Goal: Find contact information: Find contact information

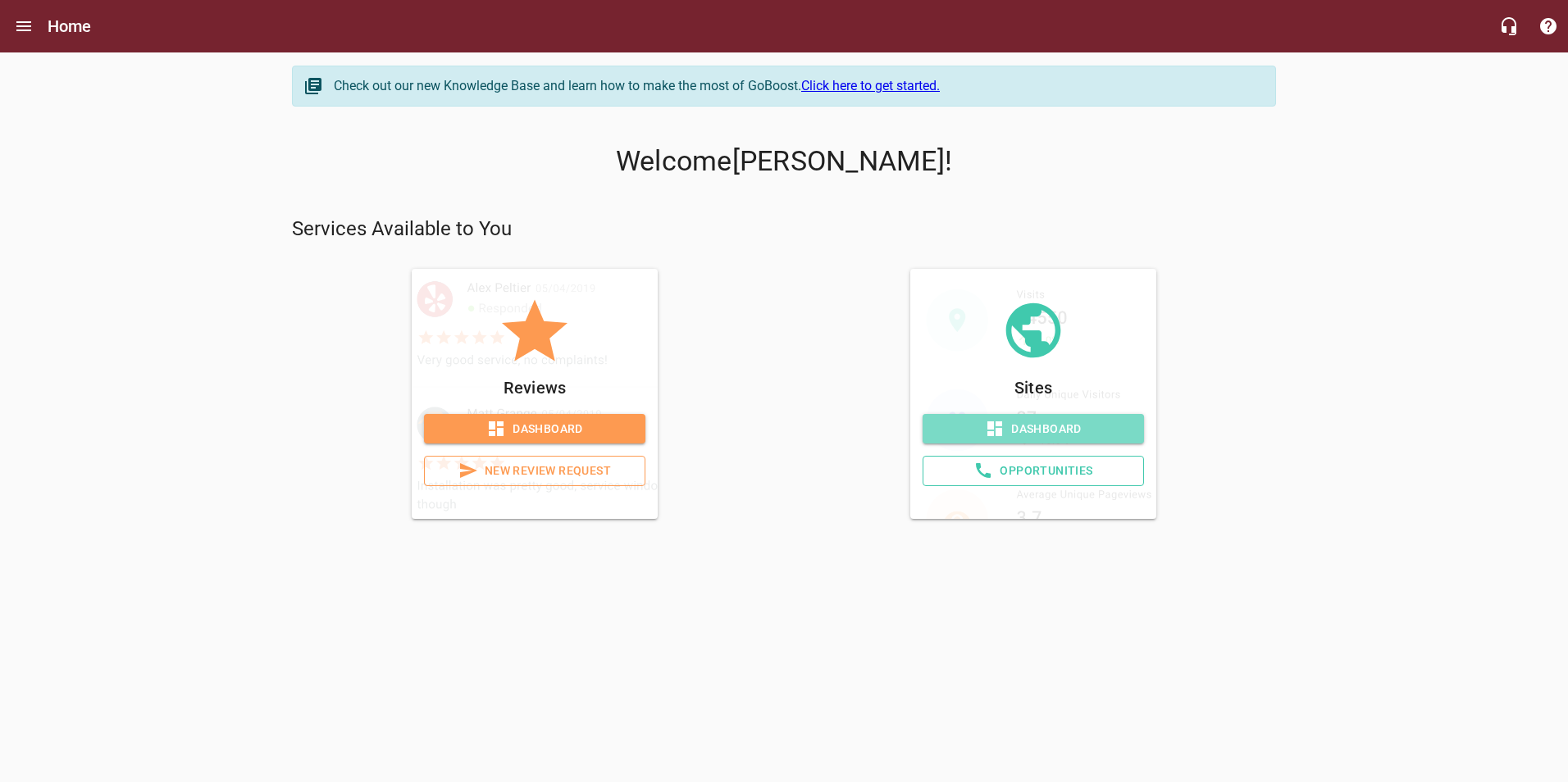
click at [1069, 433] on span "Dashboard" at bounding box center [1033, 429] width 196 height 21
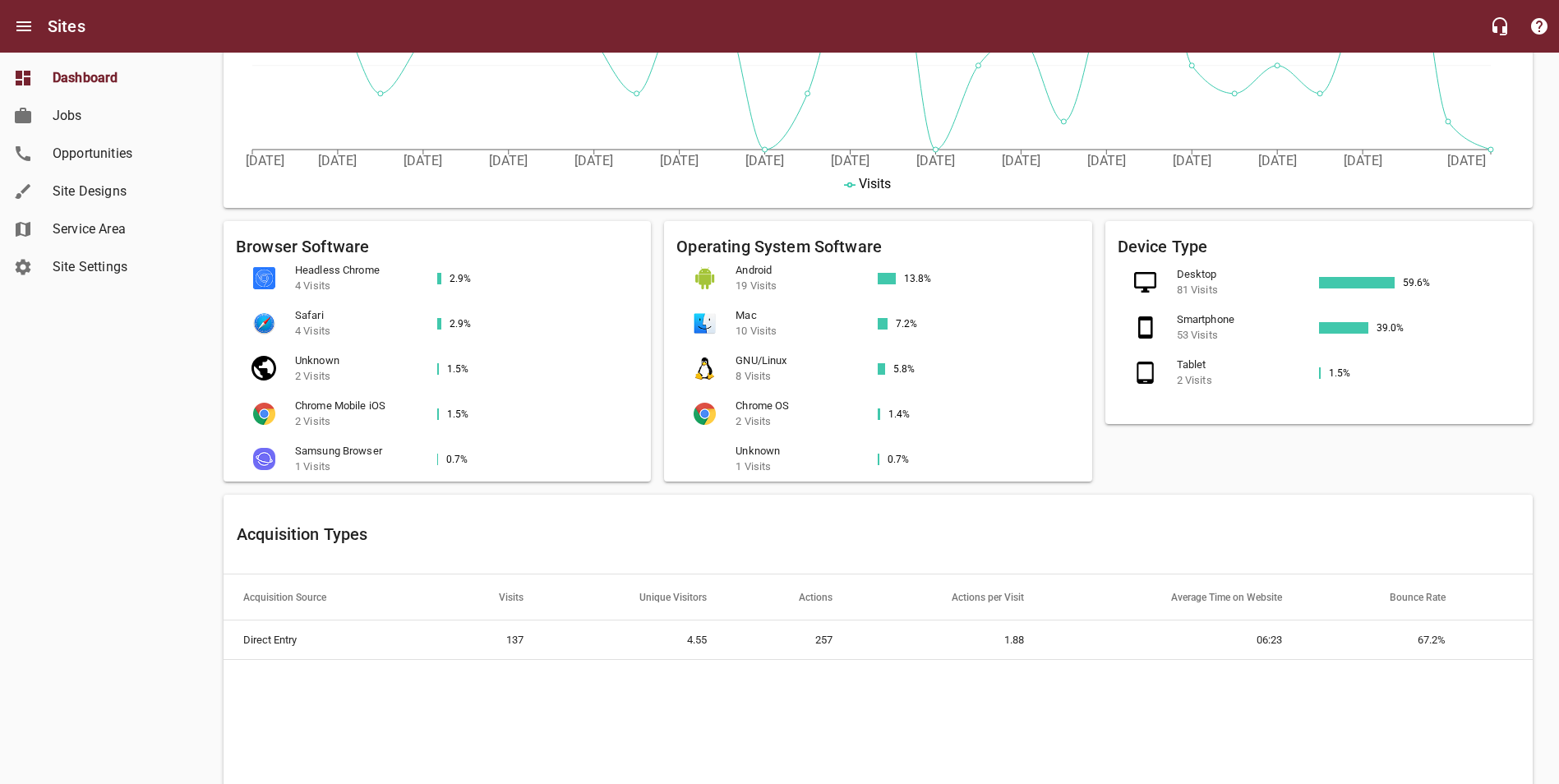
scroll to position [247, 0]
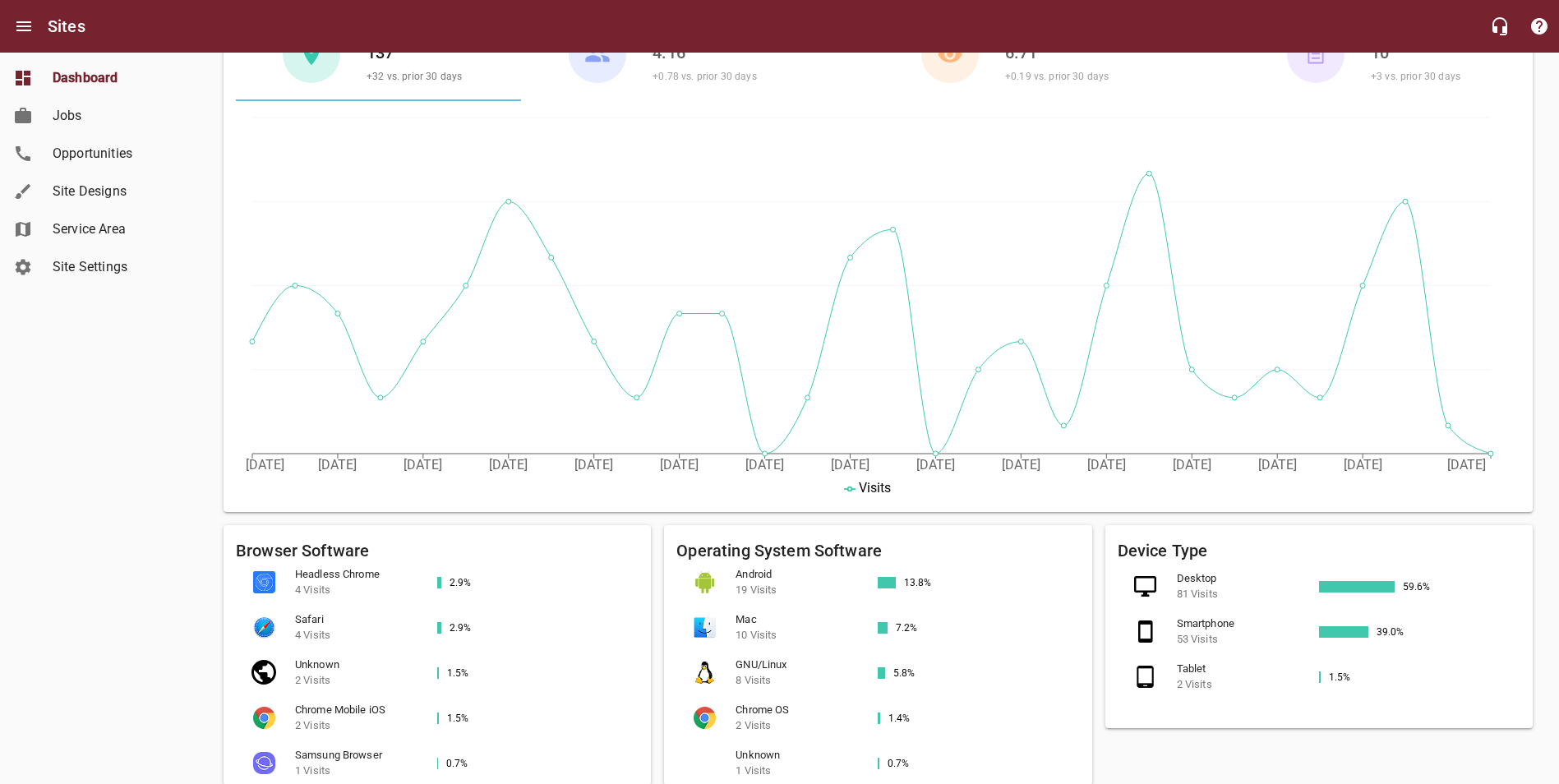
click at [108, 152] on span "Opportunities" at bounding box center [115, 154] width 125 height 20
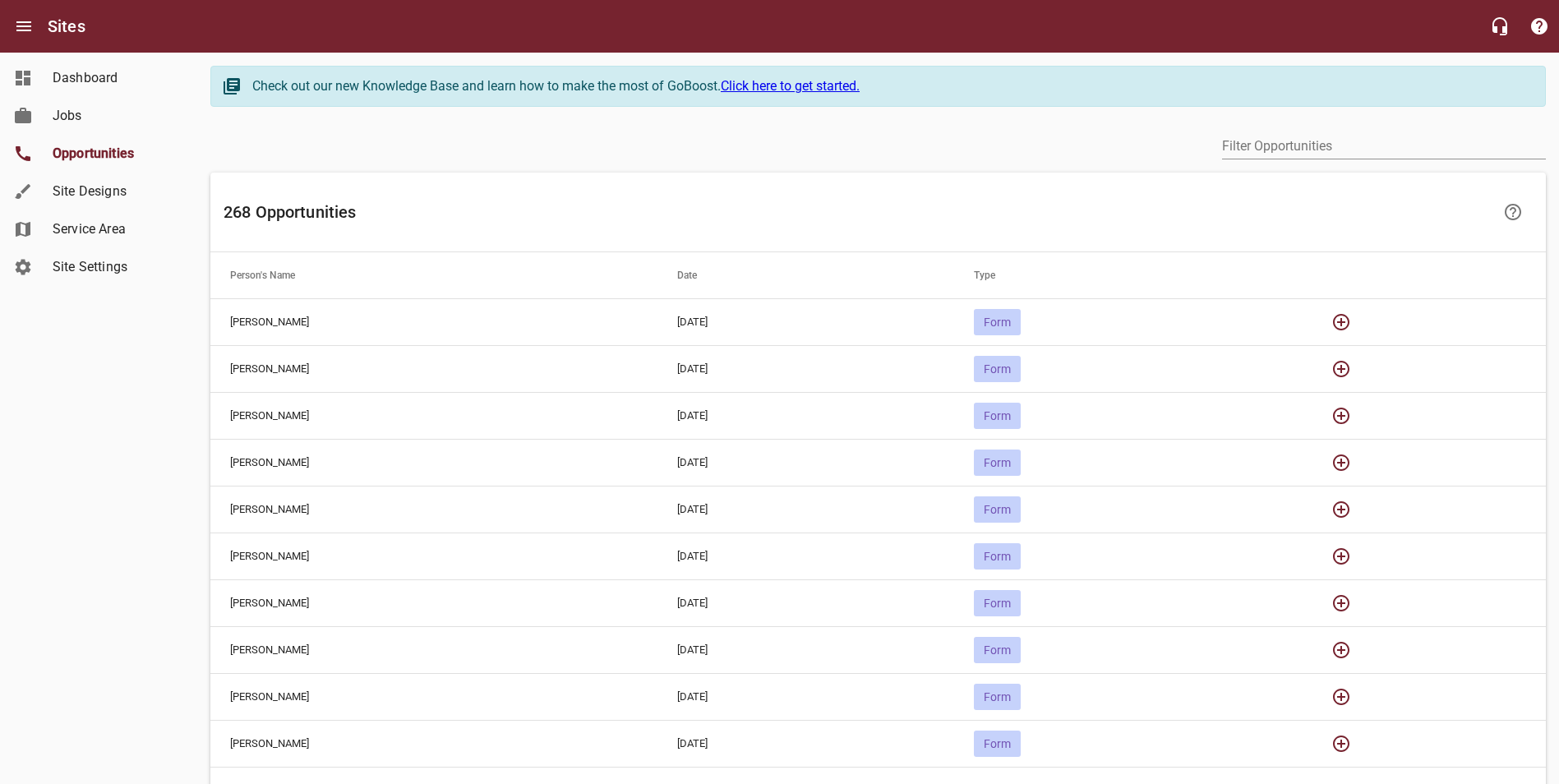
click at [1021, 326] on span "Form" at bounding box center [997, 322] width 47 height 13
click at [1349, 323] on icon "button" at bounding box center [1341, 322] width 16 height 16
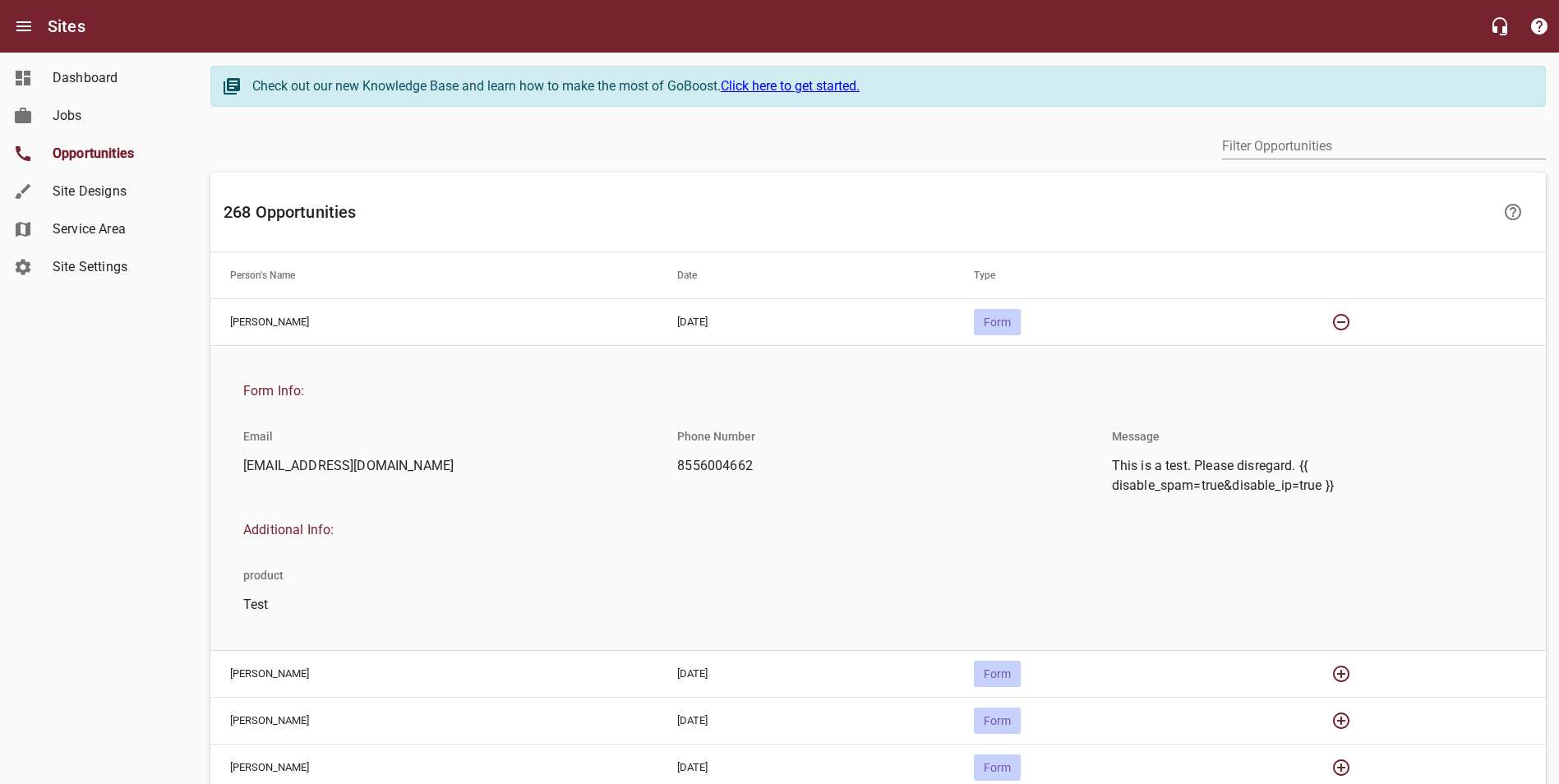
click at [1351, 323] on icon "button" at bounding box center [1341, 322] width 20 height 20
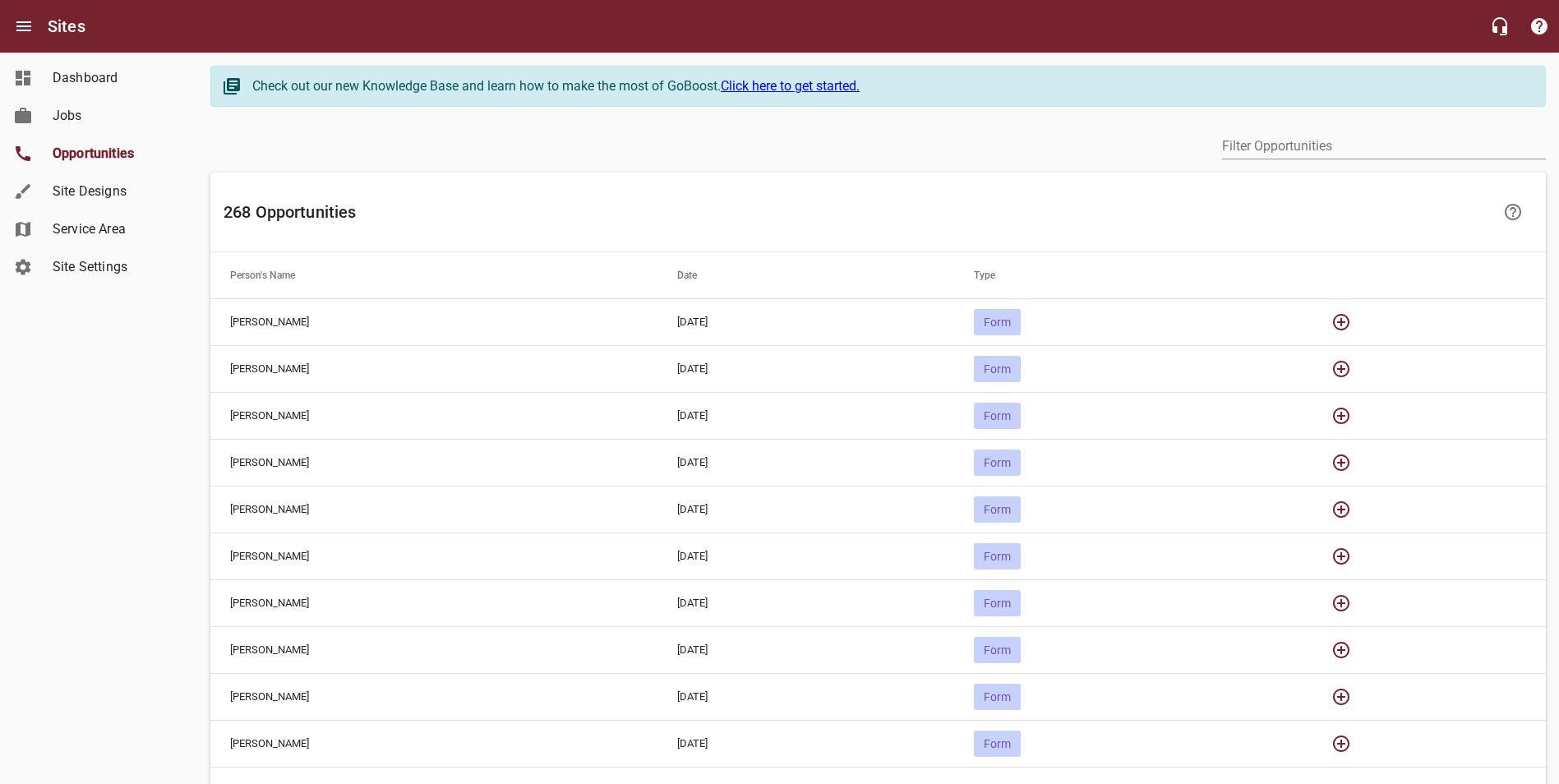
click at [1351, 368] on icon "button" at bounding box center [1341, 369] width 20 height 20
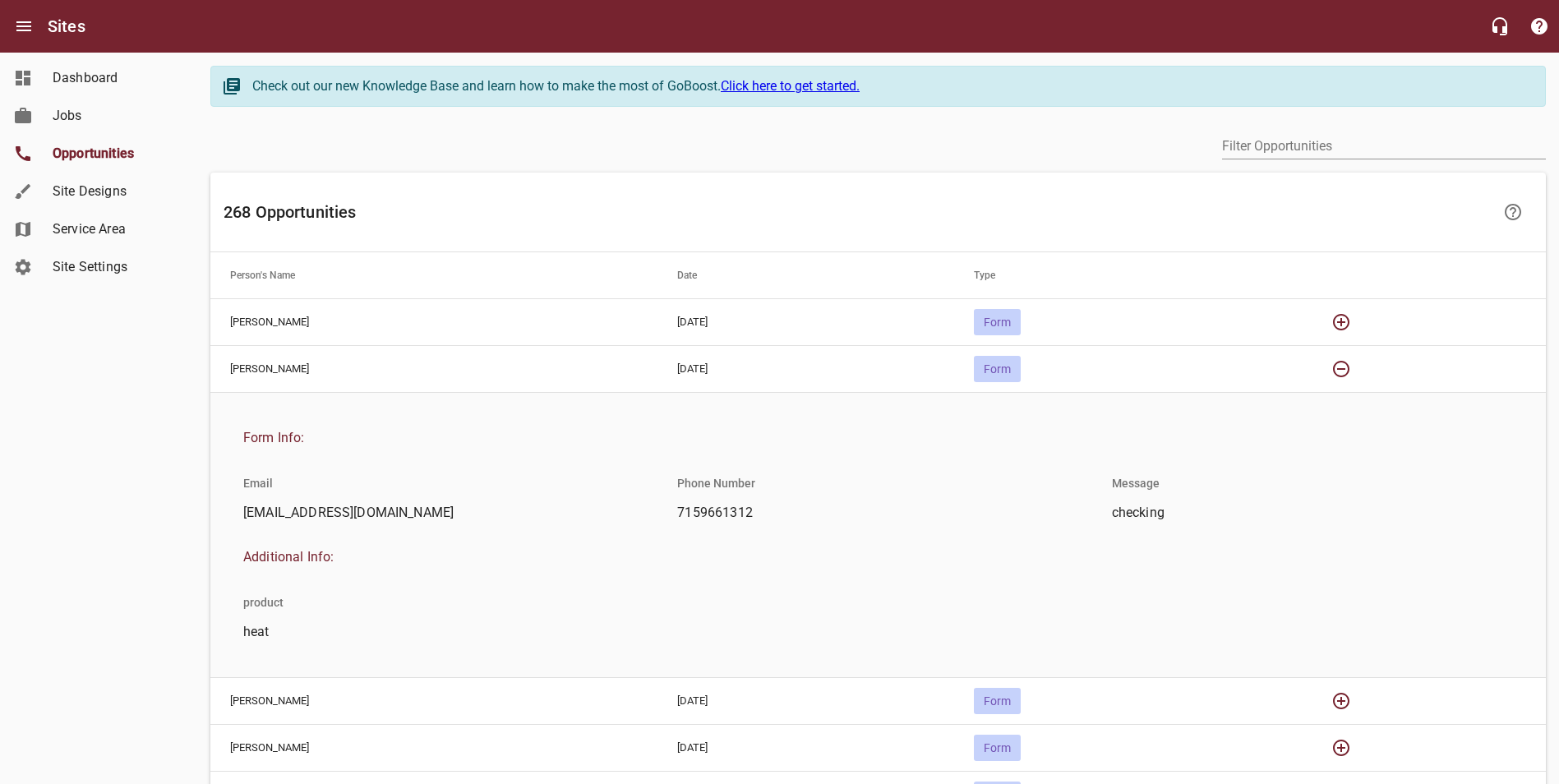
click at [1351, 368] on icon "button" at bounding box center [1341, 369] width 20 height 20
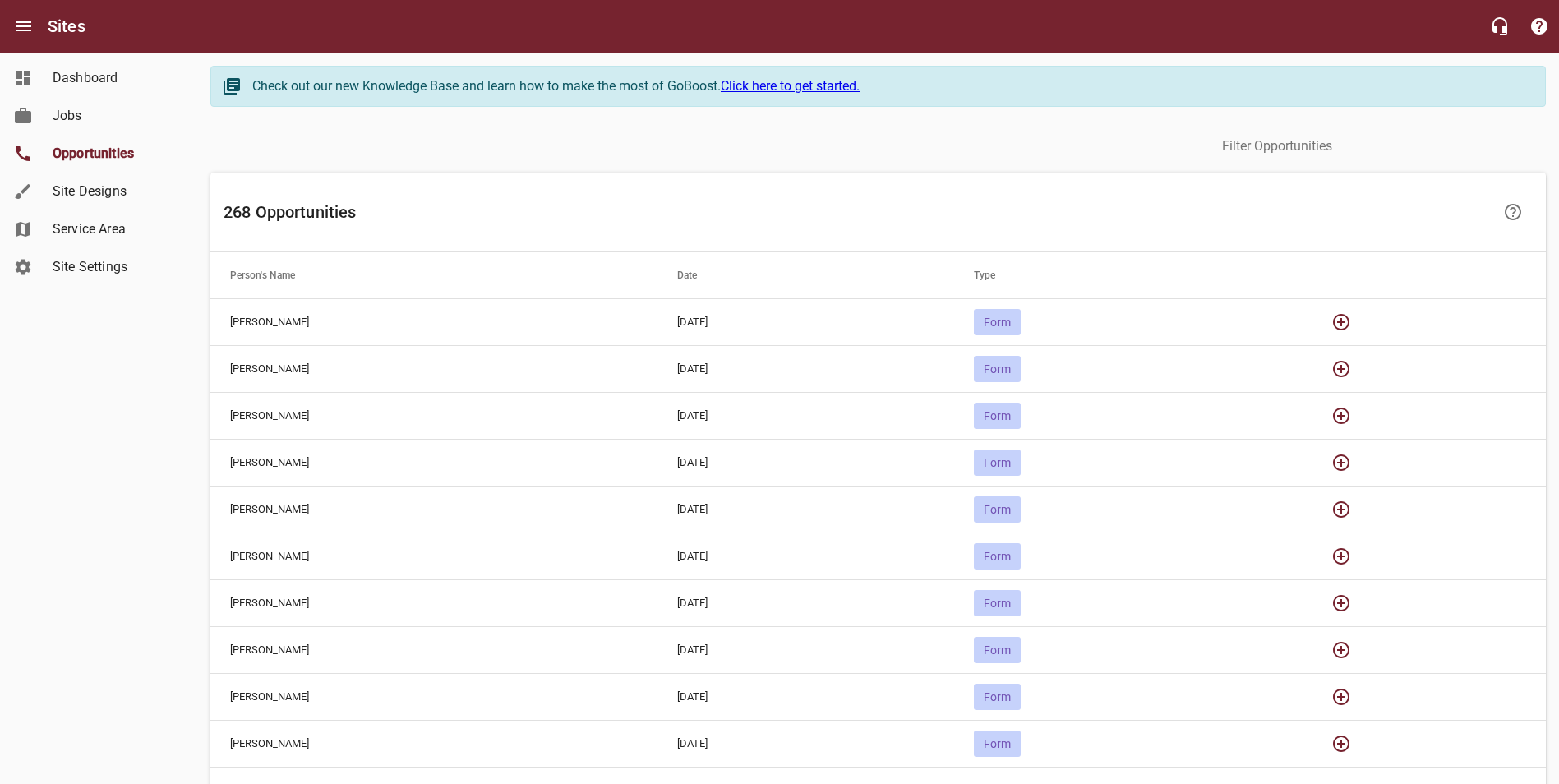
click at [1351, 508] on icon "button" at bounding box center [1341, 510] width 20 height 20
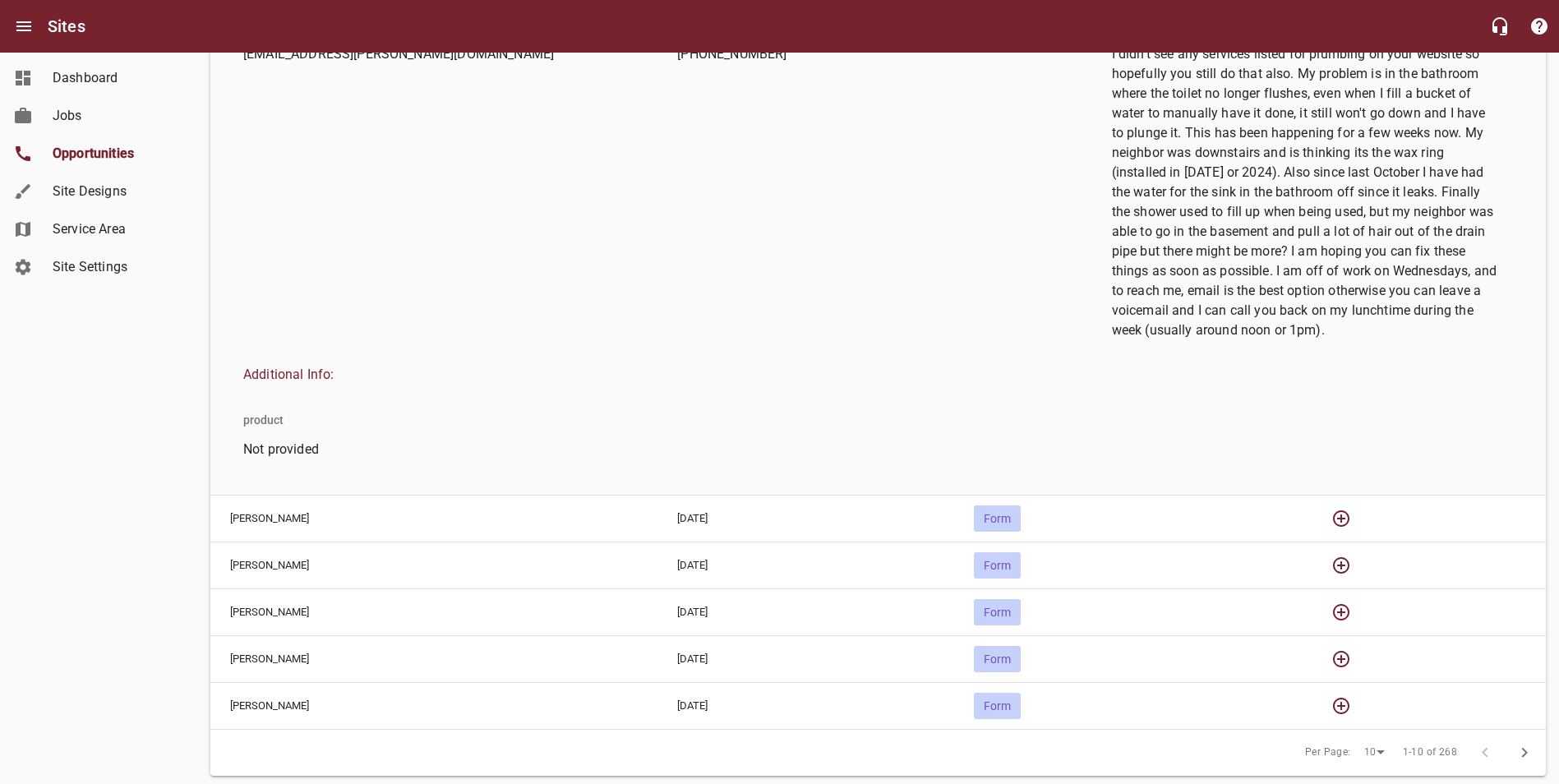
scroll to position [639, 0]
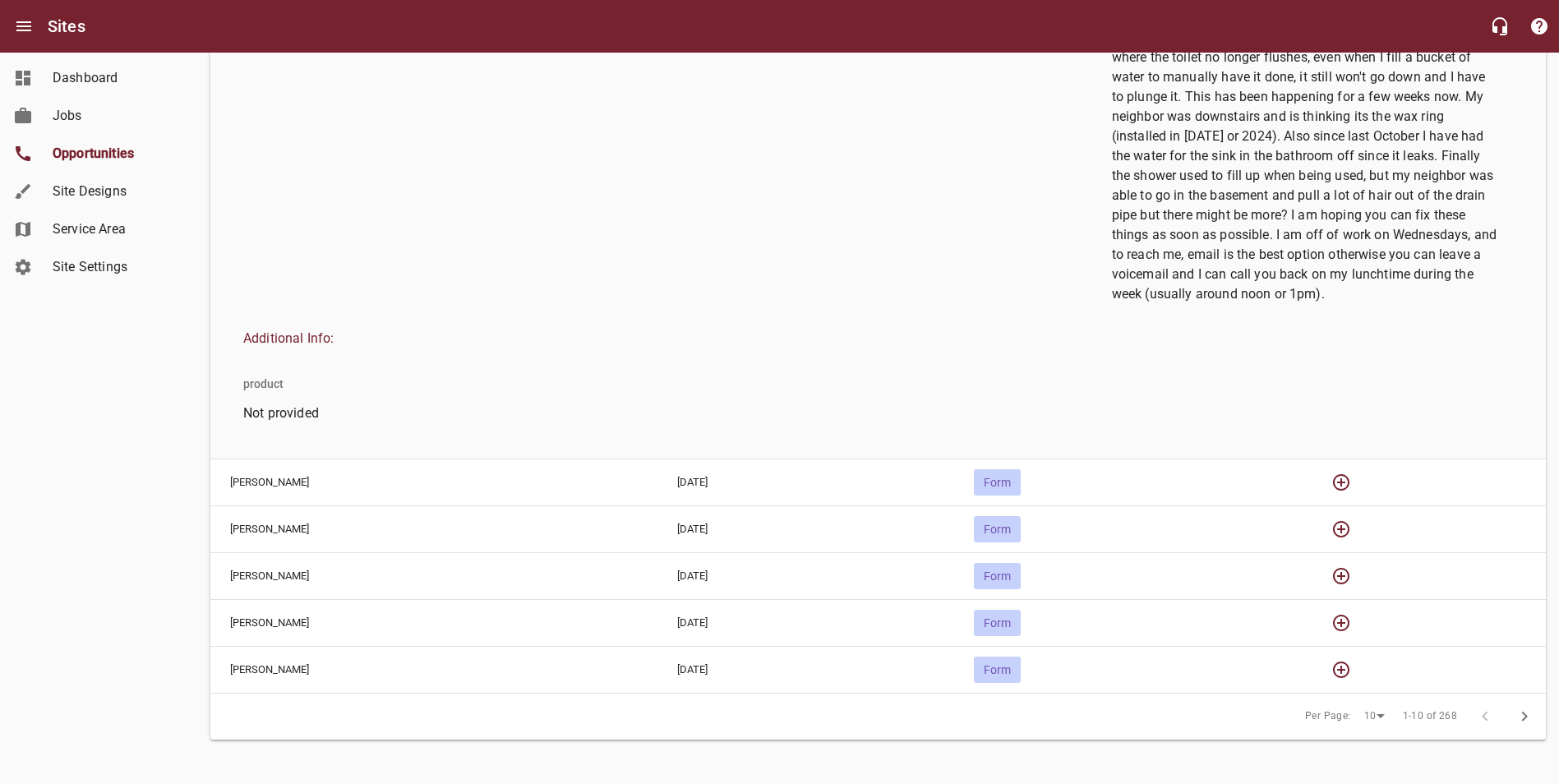
click at [1343, 473] on icon "button" at bounding box center [1341, 483] width 20 height 20
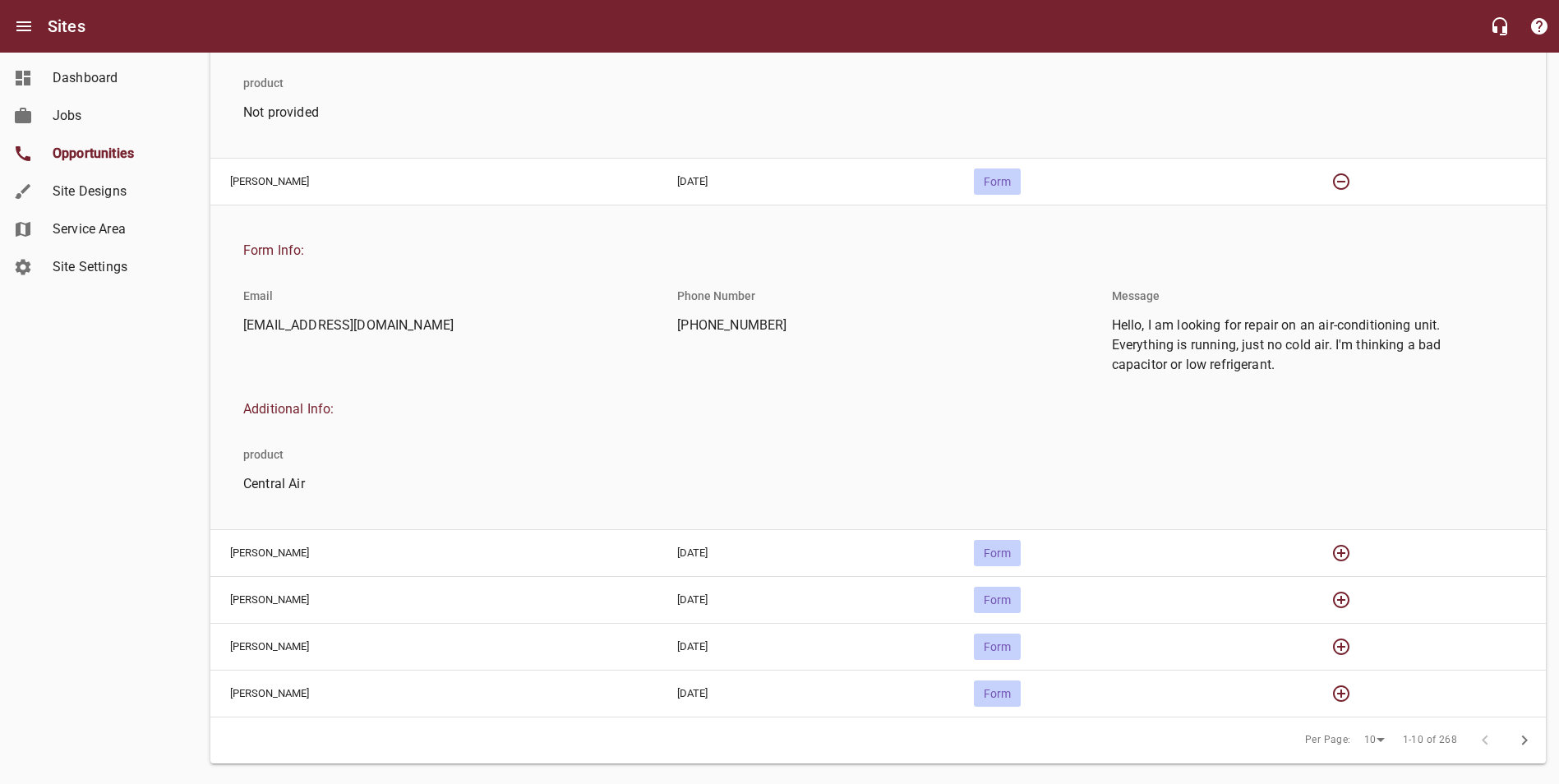
scroll to position [964, 0]
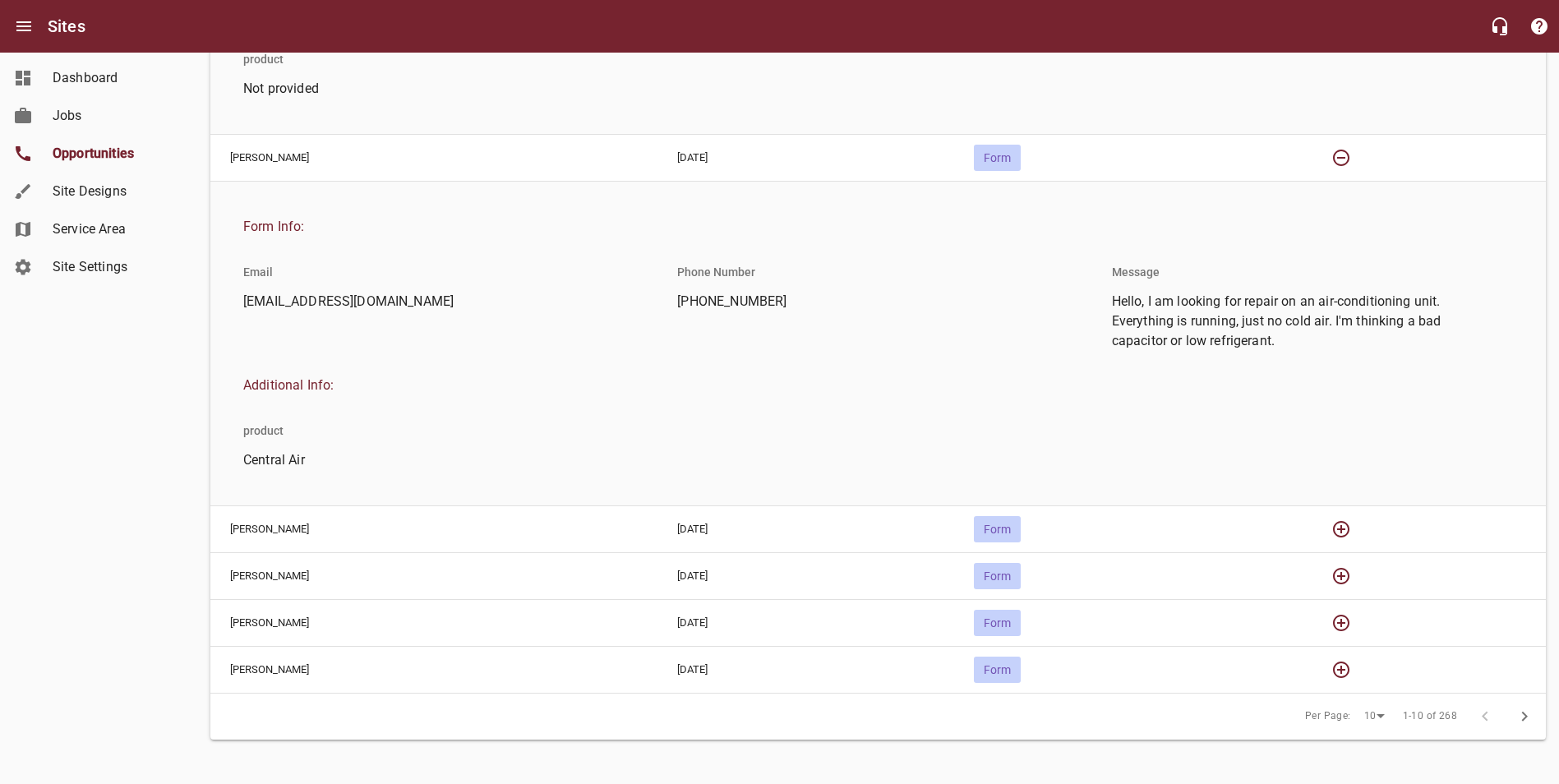
click at [1351, 531] on icon "button" at bounding box center [1341, 529] width 20 height 20
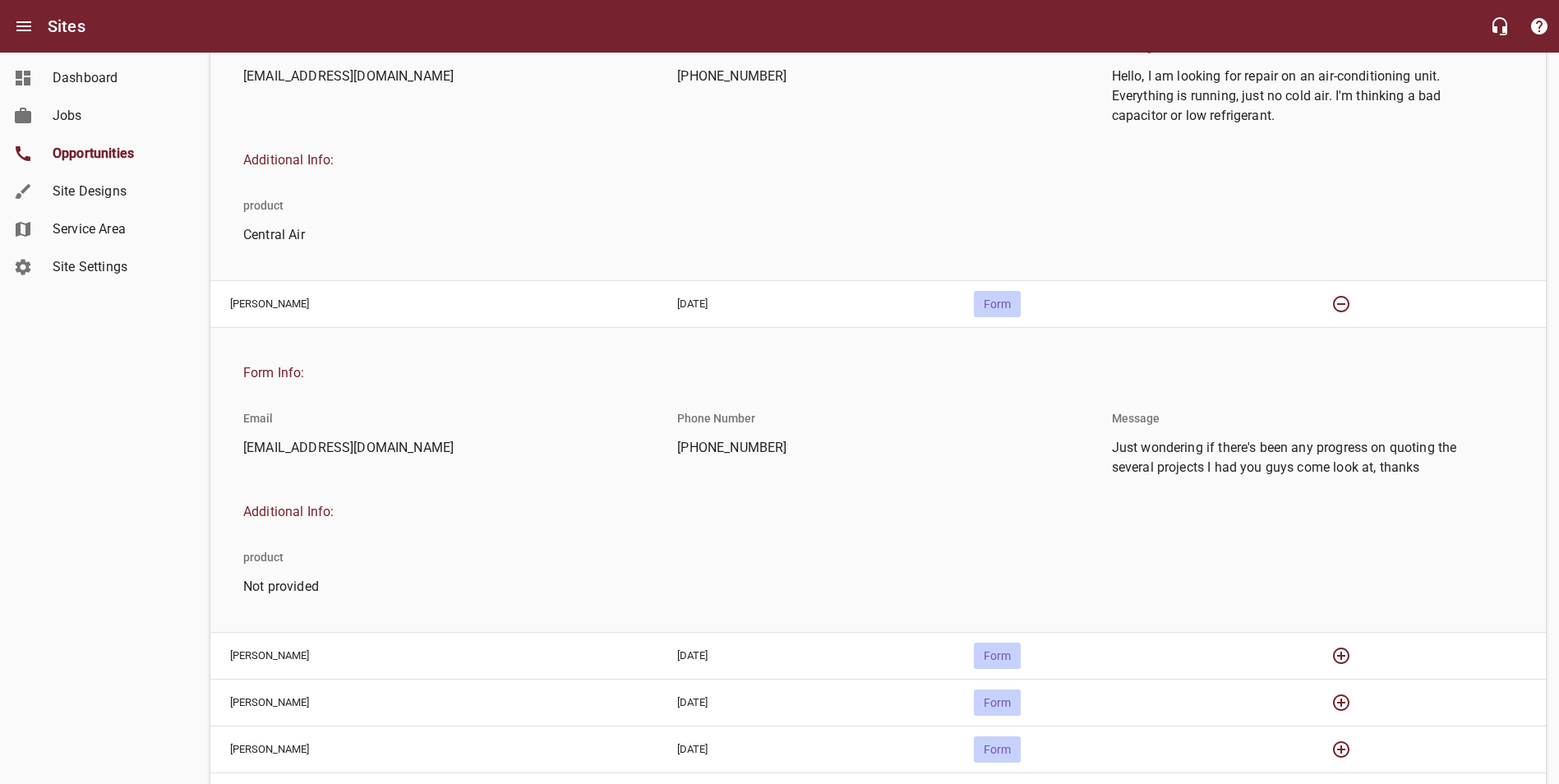
scroll to position [1210, 0]
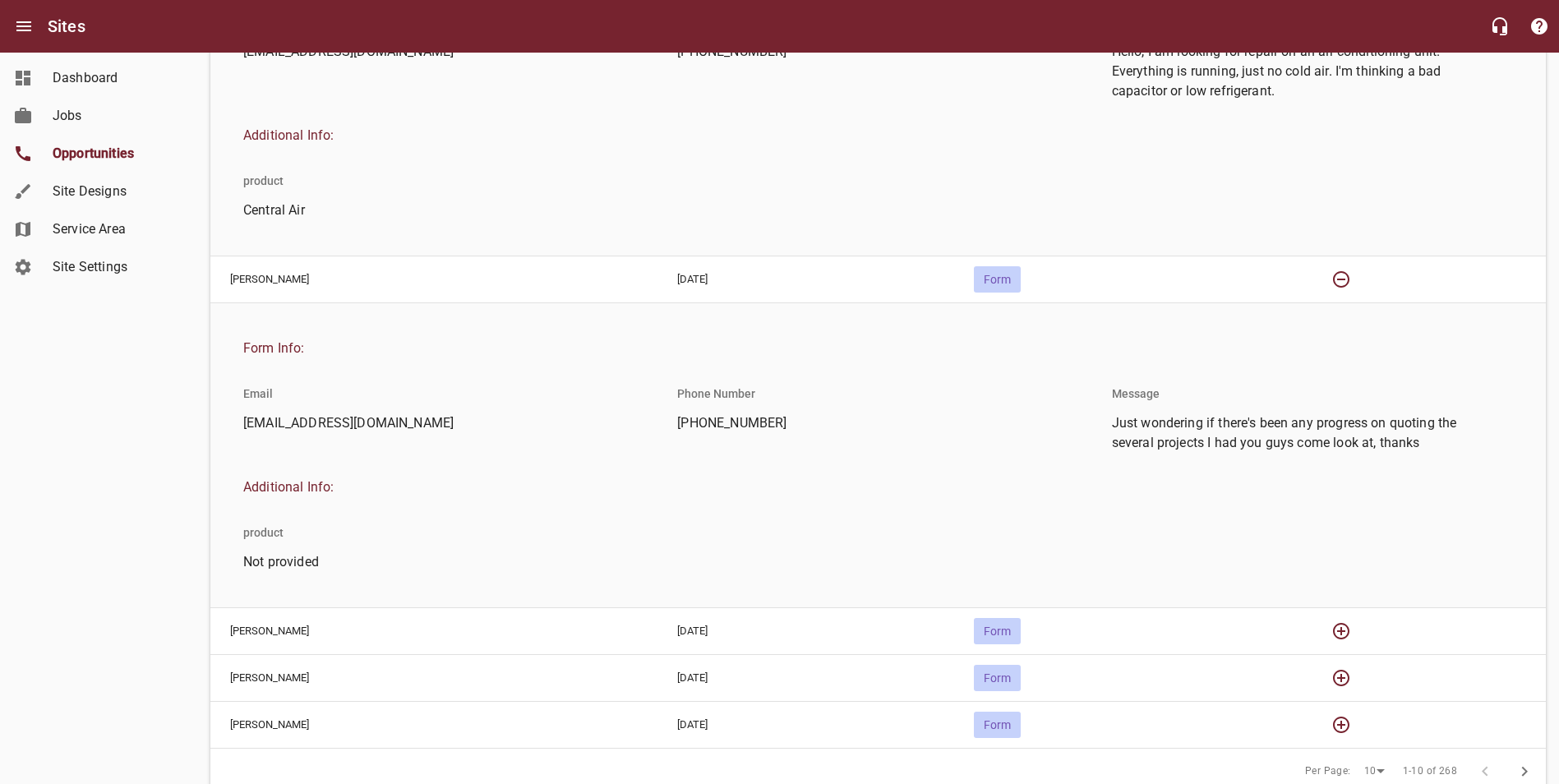
click at [1348, 635] on icon "button" at bounding box center [1341, 632] width 20 height 20
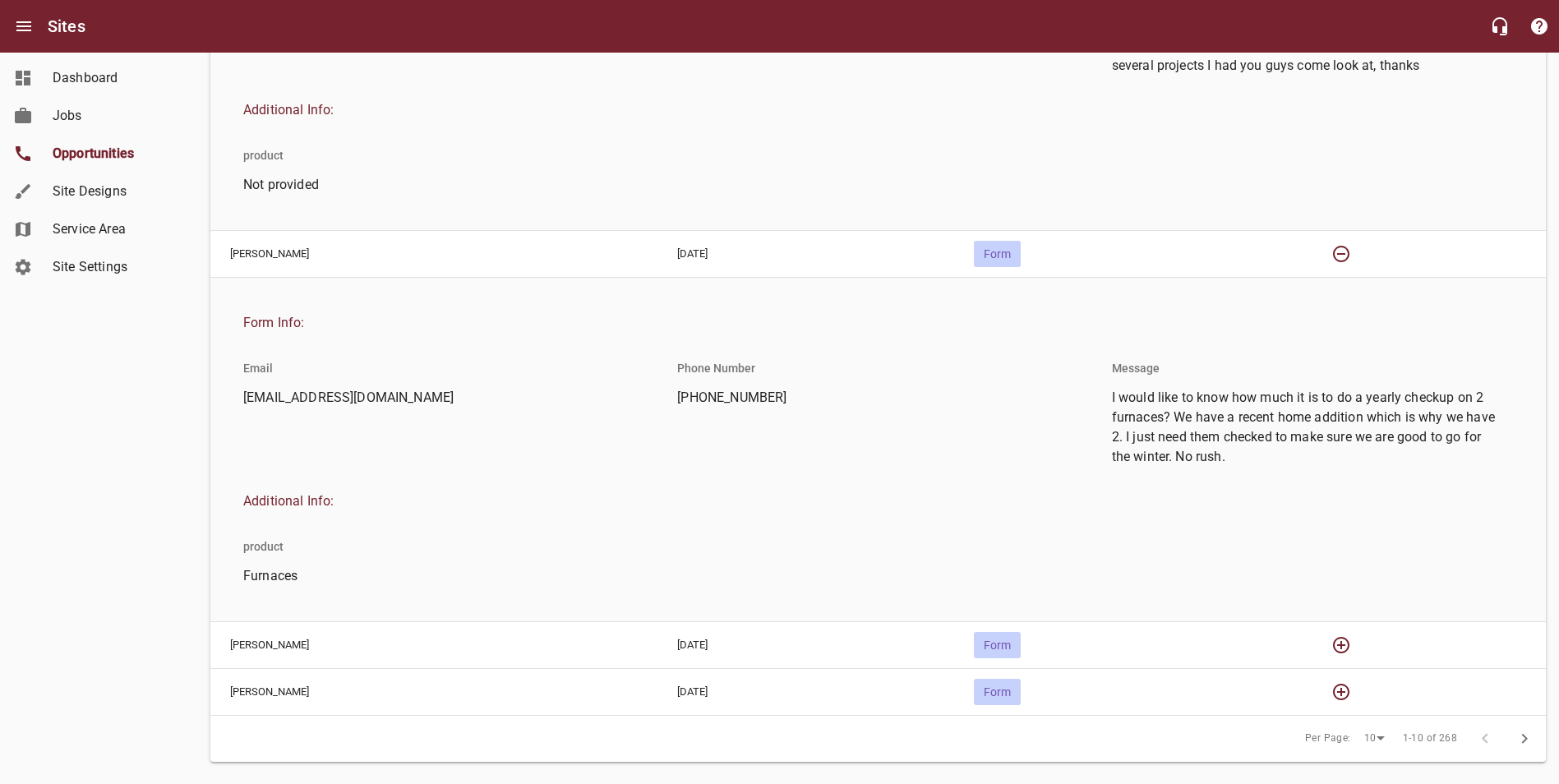
scroll to position [1612, 0]
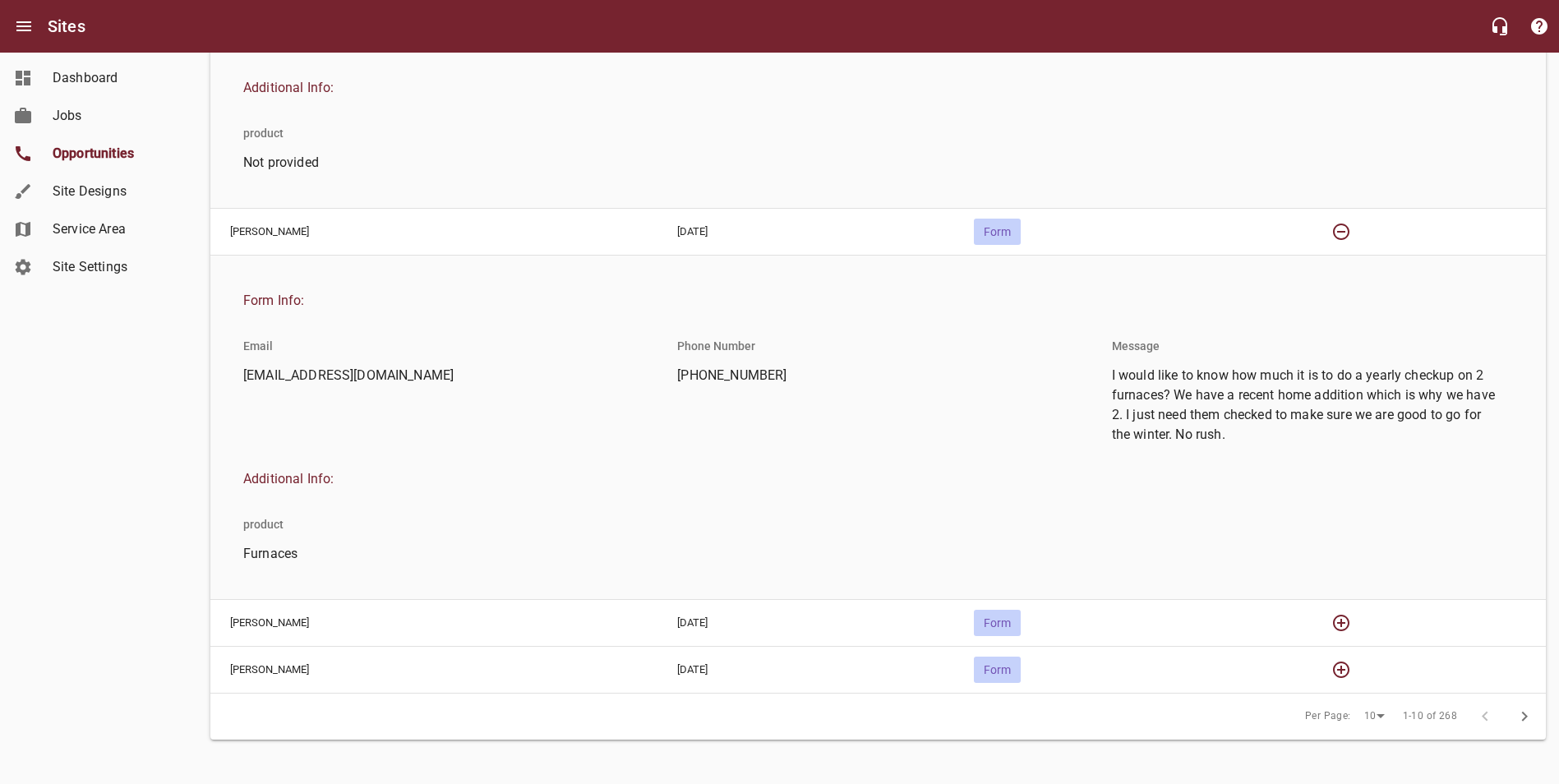
click at [360, 378] on span "[EMAIL_ADDRESS][DOMAIN_NAME]" at bounding box center [437, 376] width 388 height 20
copy span "[EMAIL_ADDRESS][DOMAIN_NAME]"
click at [1351, 613] on icon "button" at bounding box center [1341, 623] width 20 height 20
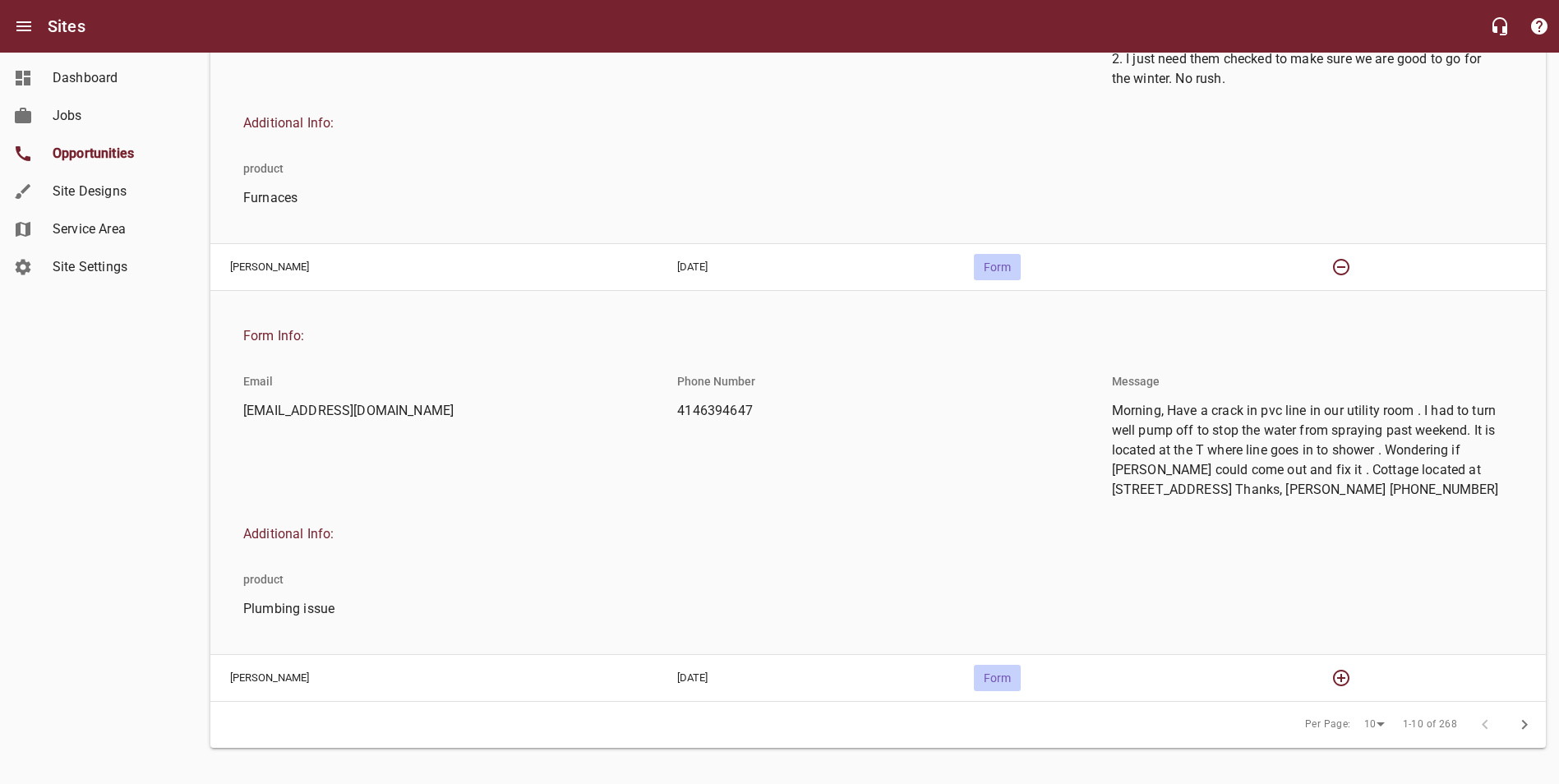
scroll to position [1976, 0]
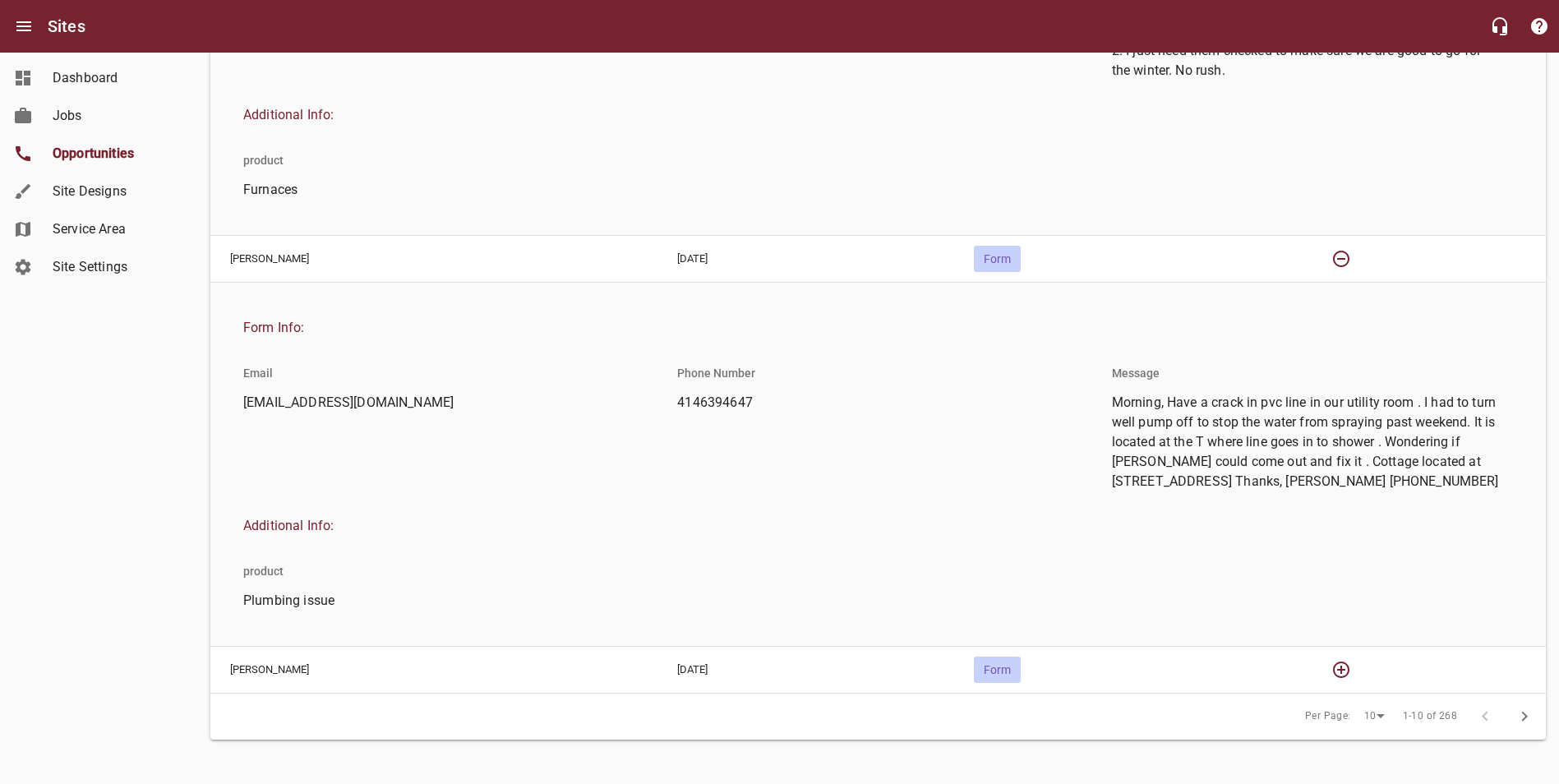
click at [1339, 662] on icon "button" at bounding box center [1341, 670] width 20 height 20
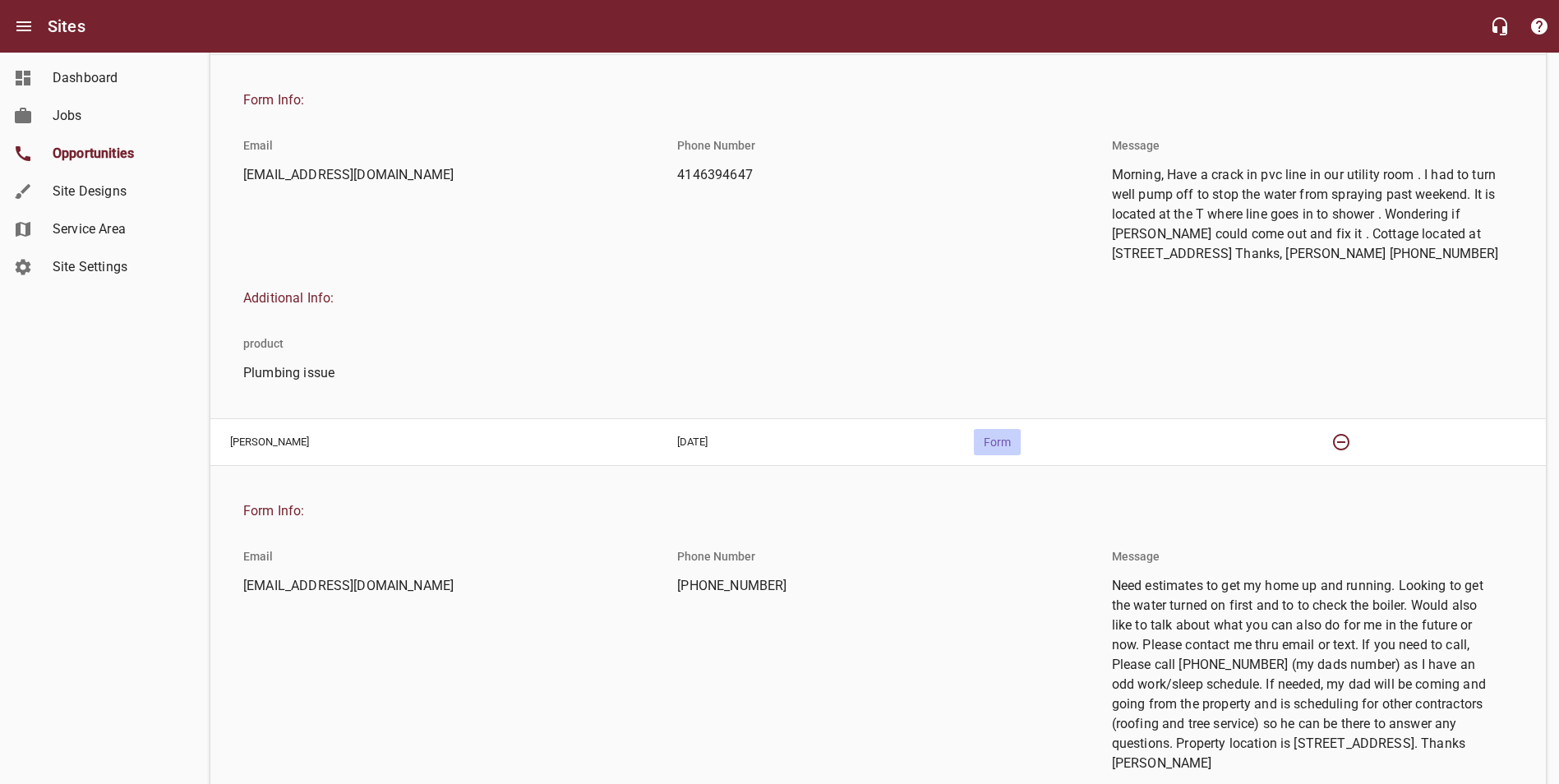
scroll to position [2131, 0]
